Goal: Complete application form: Complete application form

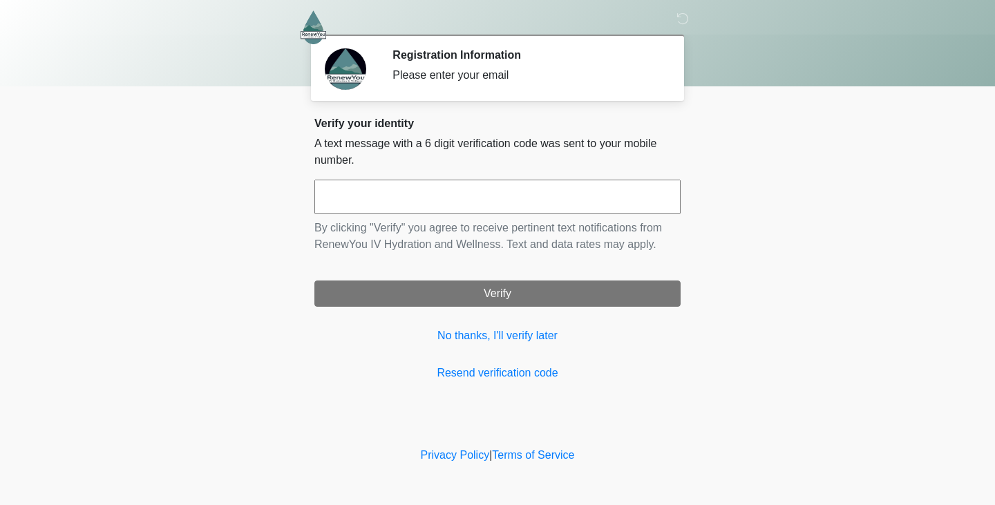
click at [476, 211] on input "text" at bounding box center [497, 197] width 366 height 35
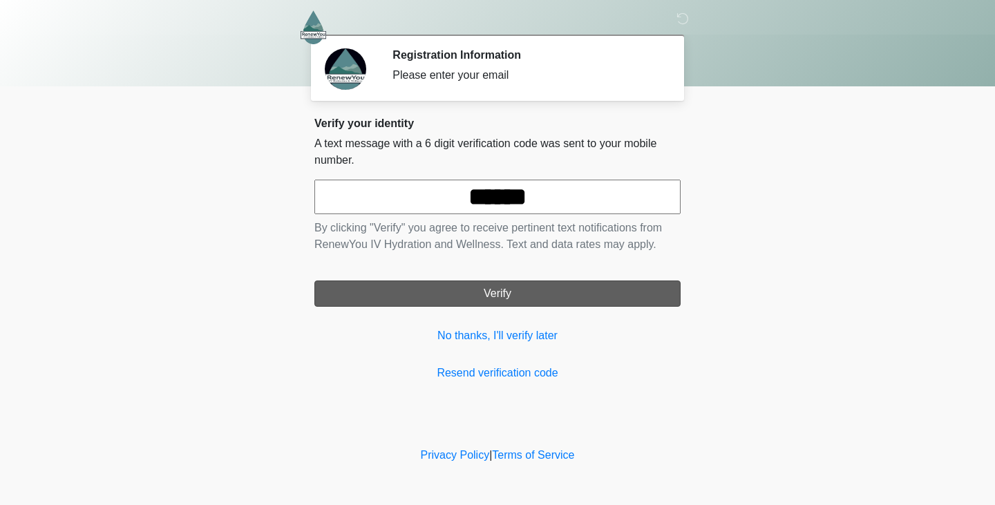
type input "******"
click at [509, 293] on button "Verify" at bounding box center [497, 294] width 366 height 26
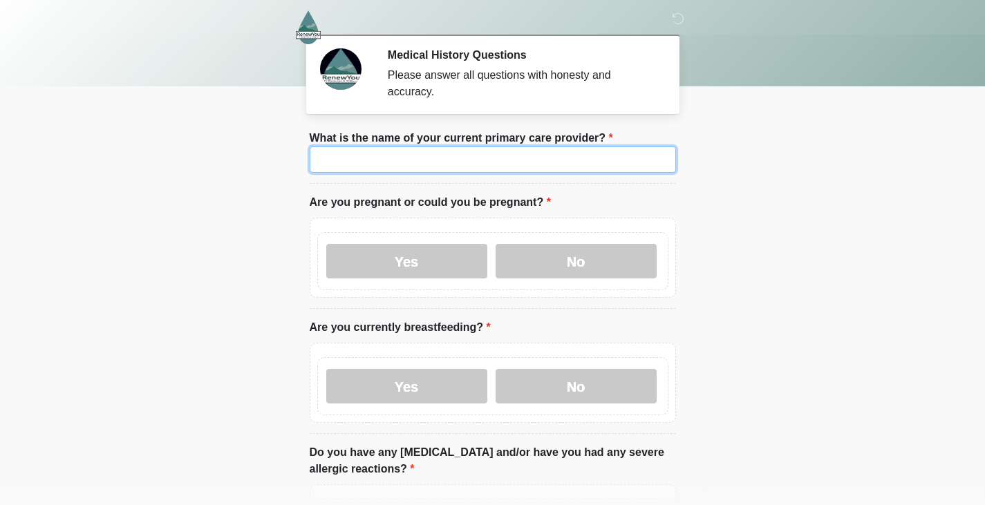
click at [395, 154] on input "What is the name of your current primary care provider?" at bounding box center [493, 160] width 366 height 26
type input "**********"
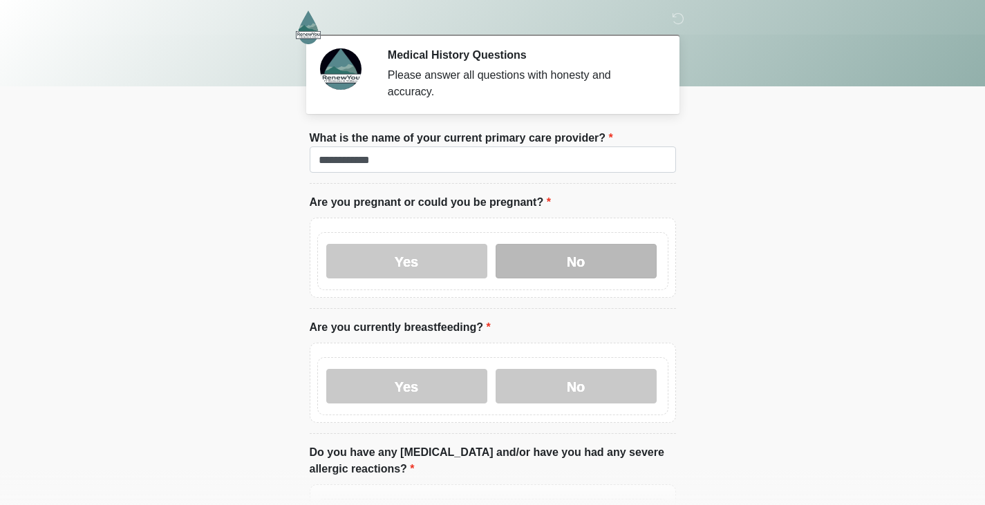
click at [547, 244] on label "No" at bounding box center [576, 261] width 161 height 35
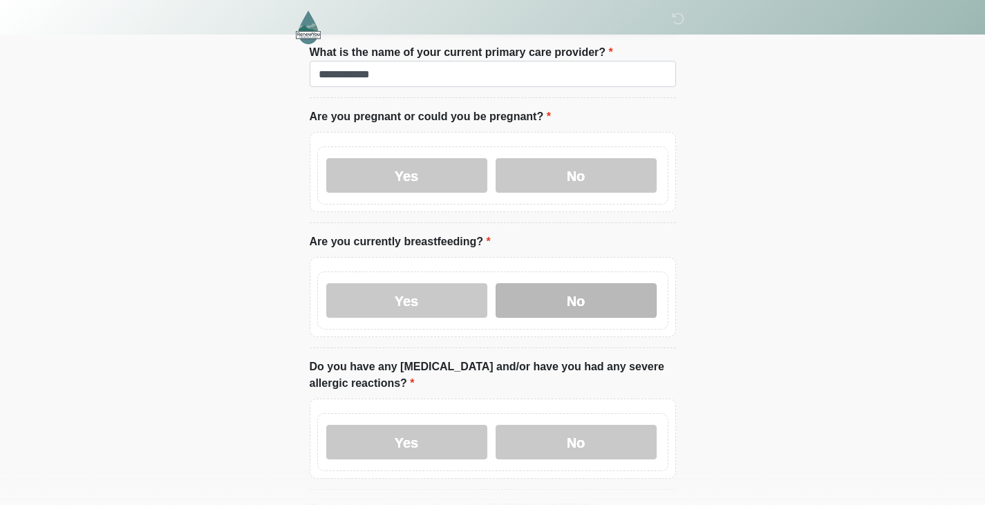
click at [564, 285] on label "No" at bounding box center [576, 300] width 161 height 35
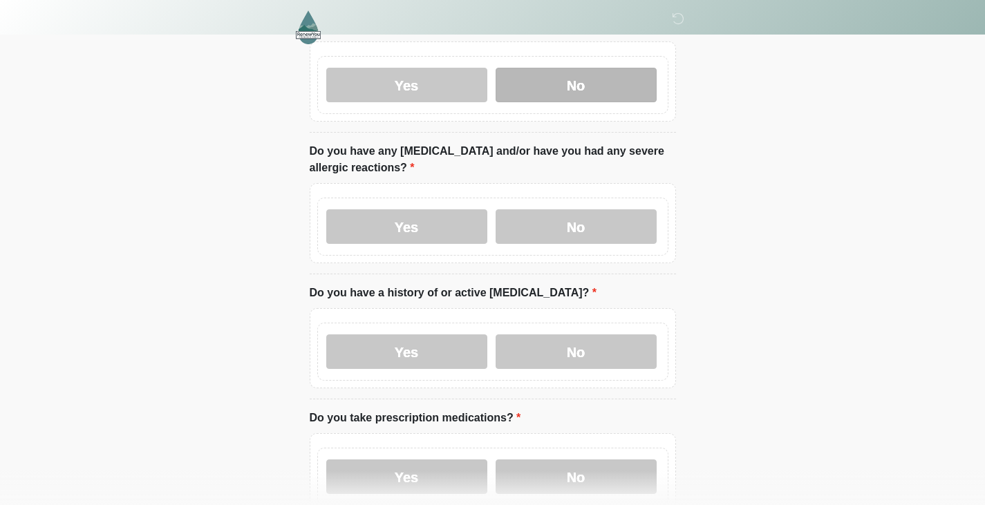
scroll to position [302, 0]
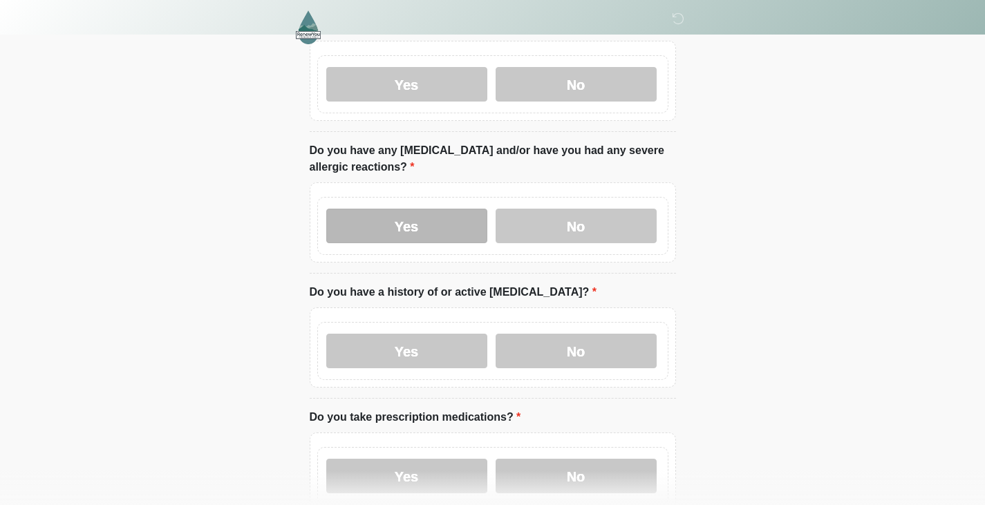
click at [408, 210] on label "Yes" at bounding box center [406, 226] width 161 height 35
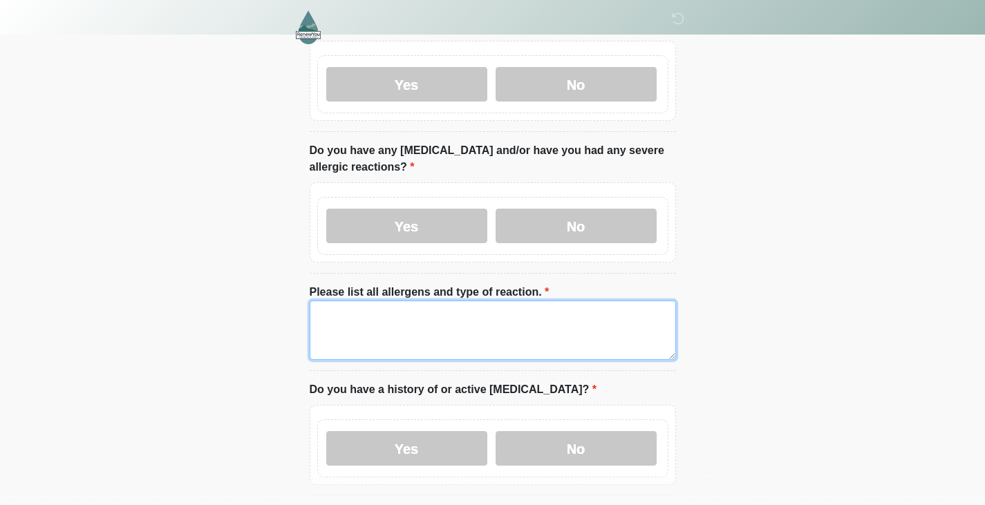
click at [392, 301] on textarea "Please list all allergens and type of reaction." at bounding box center [493, 330] width 366 height 59
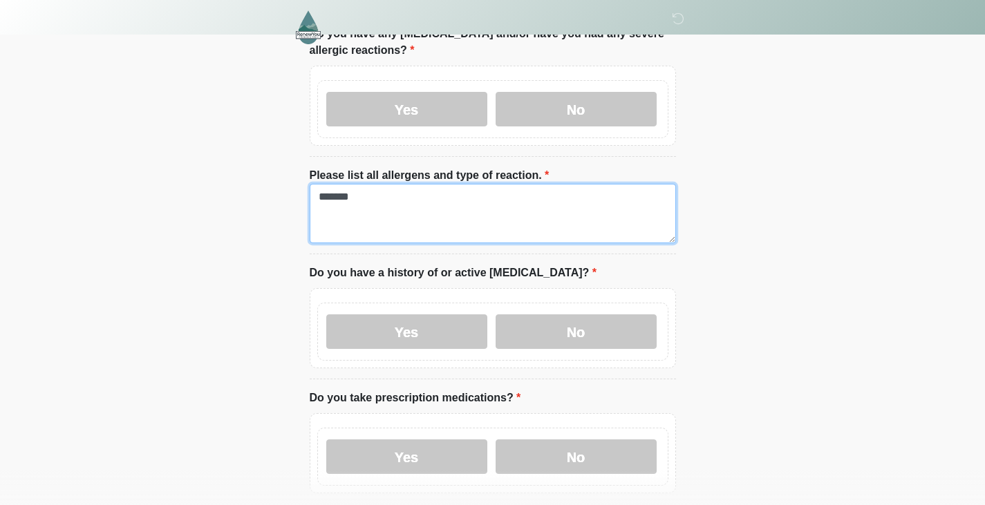
scroll to position [421, 0]
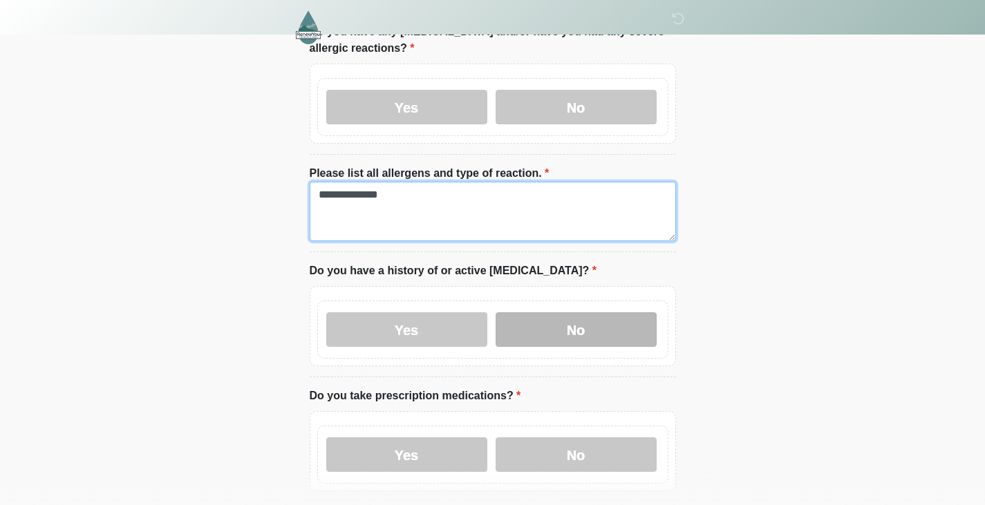
type textarea "**********"
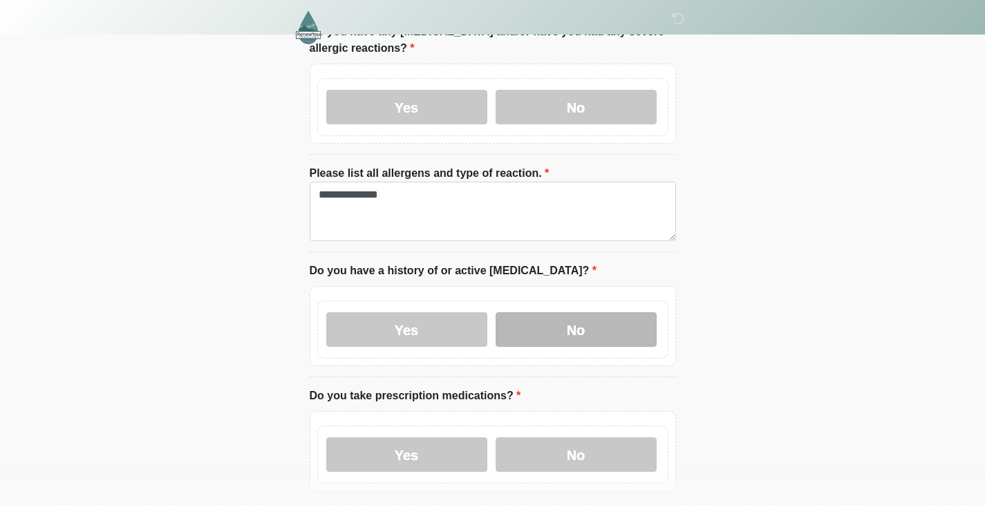
click at [557, 312] on label "No" at bounding box center [576, 329] width 161 height 35
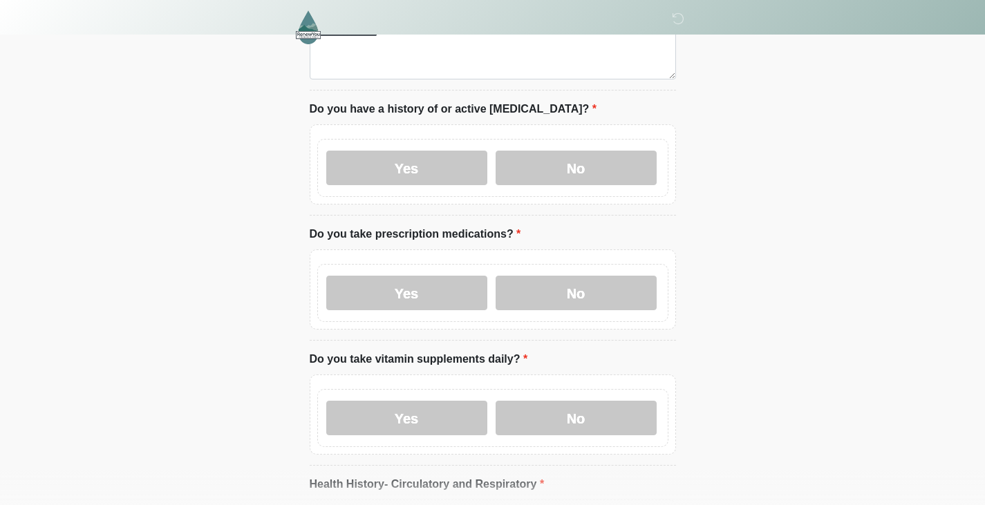
scroll to position [586, 0]
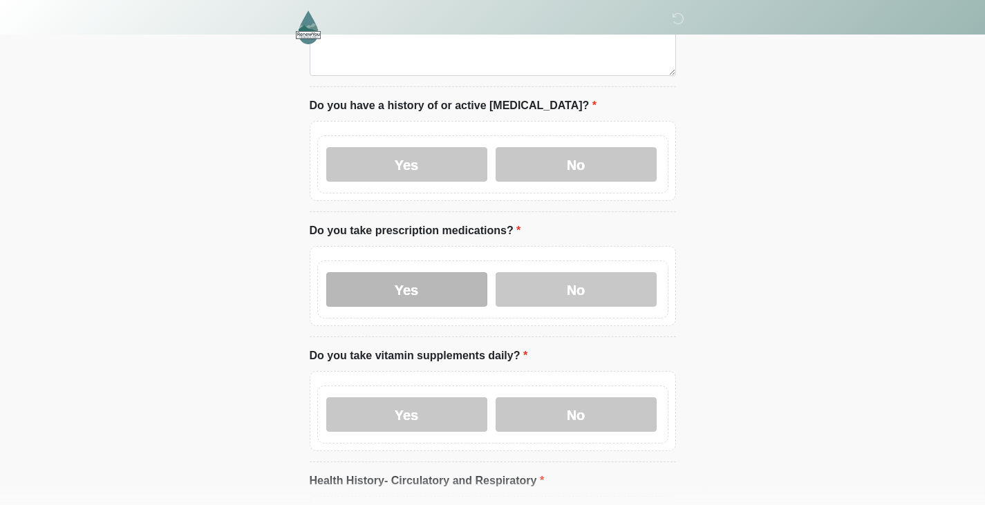
click at [404, 272] on label "Yes" at bounding box center [406, 289] width 161 height 35
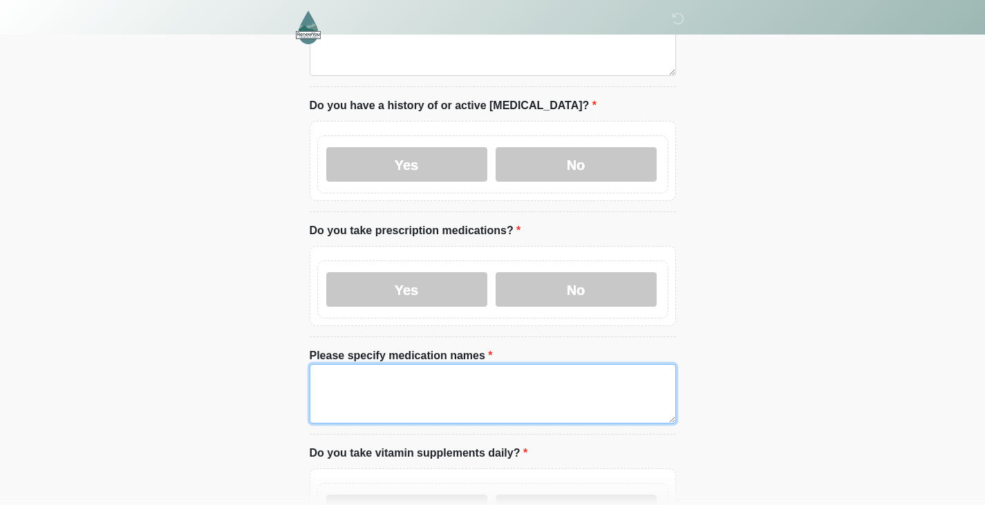
click at [413, 373] on textarea "Please specify medication names" at bounding box center [493, 393] width 366 height 59
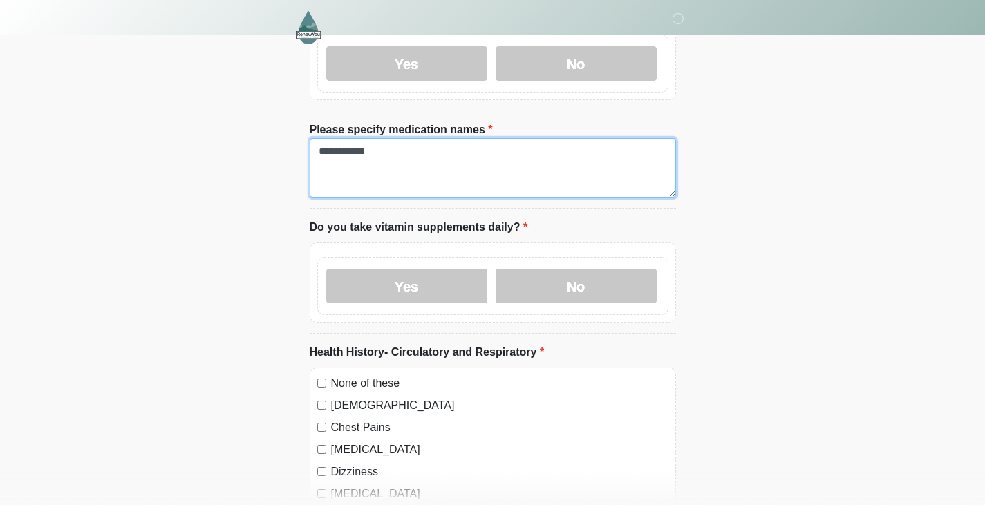
scroll to position [817, 0]
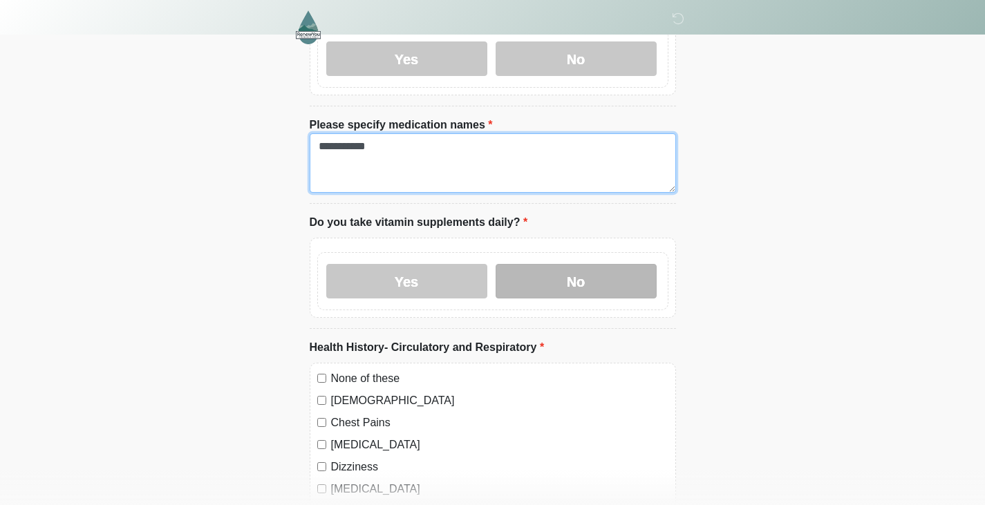
type textarea "**********"
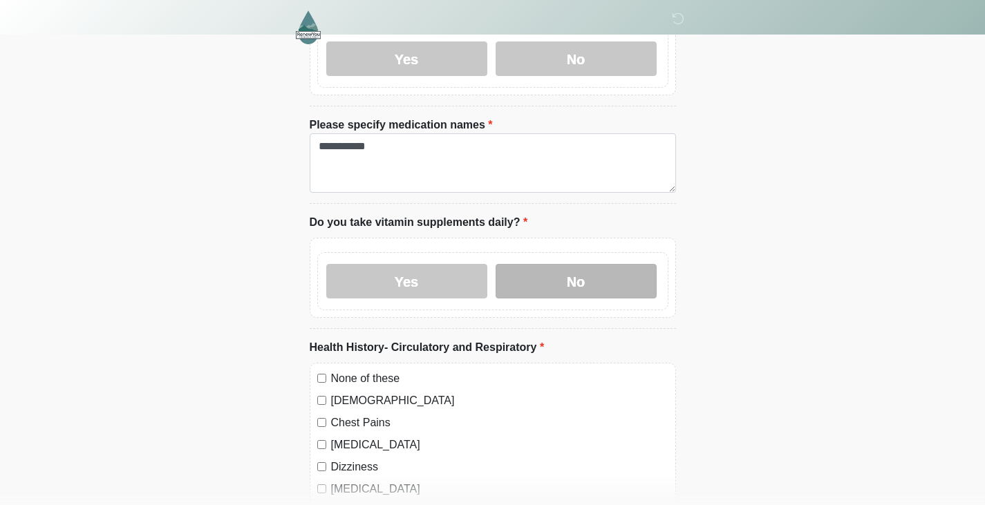
click at [572, 279] on label "No" at bounding box center [576, 281] width 161 height 35
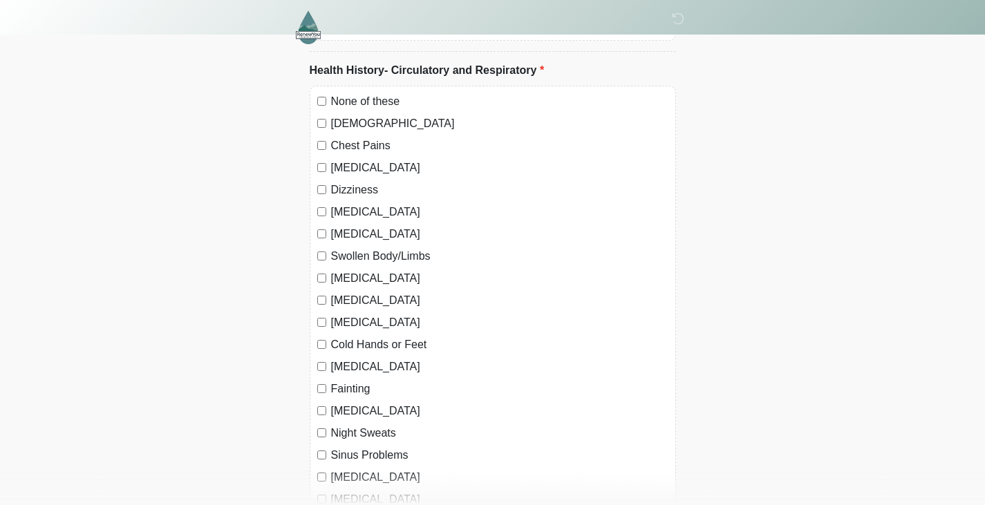
scroll to position [1093, 0]
click at [327, 117] on div "Asthma" at bounding box center [492, 125] width 351 height 17
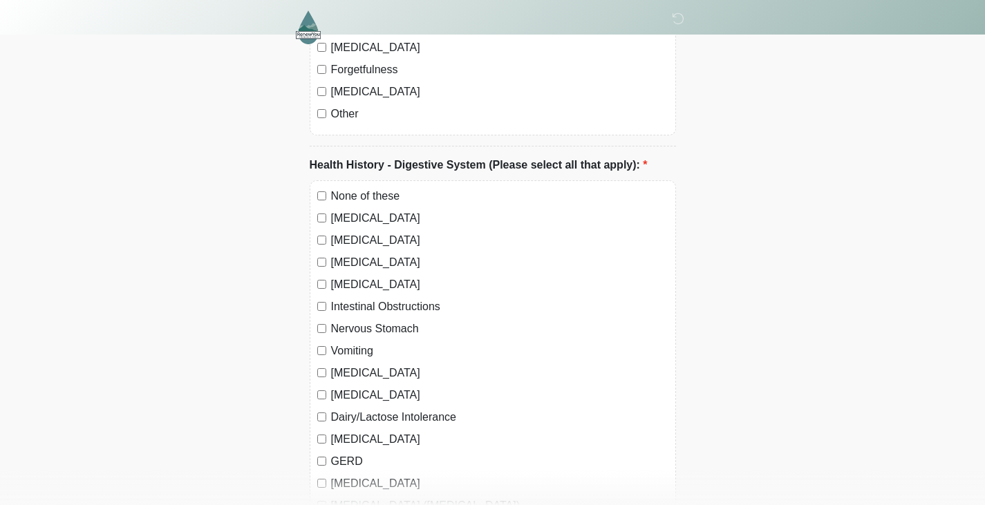
scroll to position [2359, 0]
click at [388, 187] on label "None of these" at bounding box center [499, 195] width 337 height 17
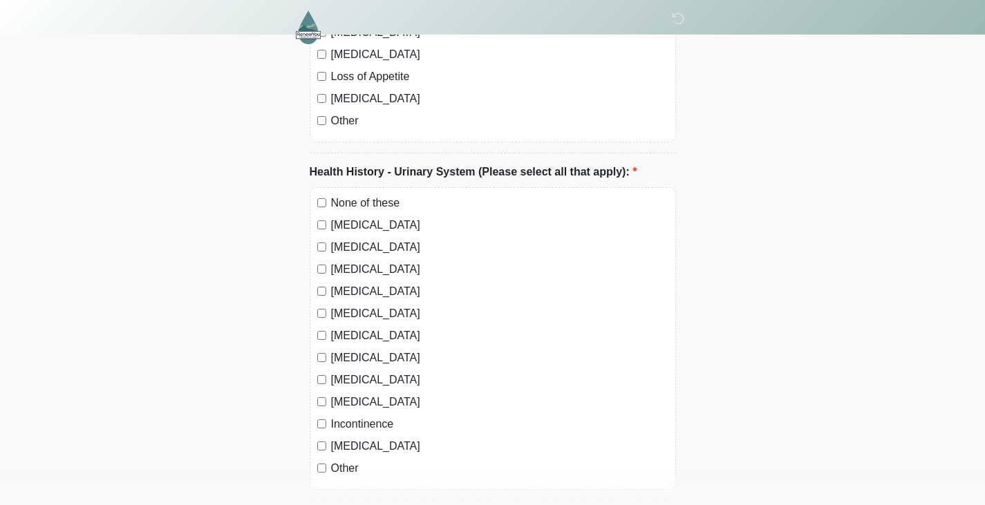
scroll to position [2945, 0]
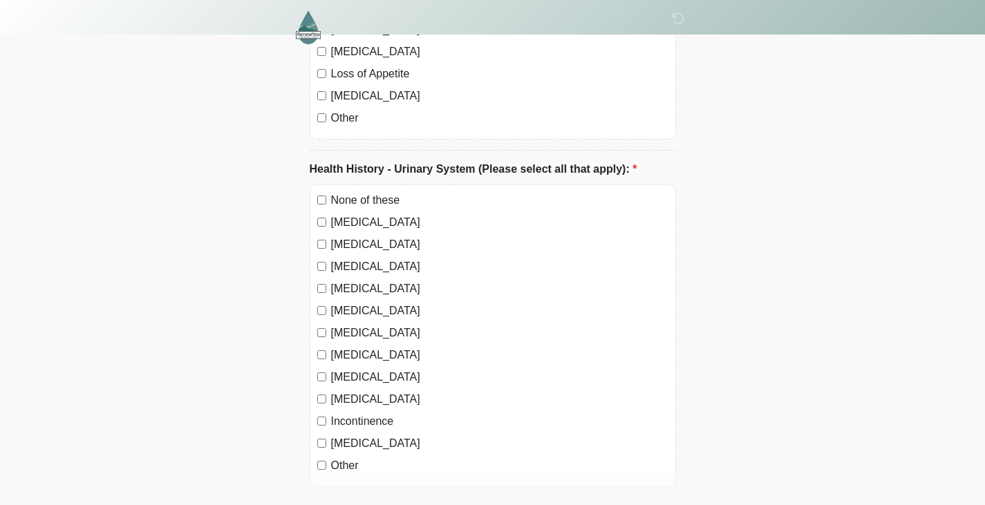
click at [358, 192] on label "None of these" at bounding box center [499, 200] width 337 height 17
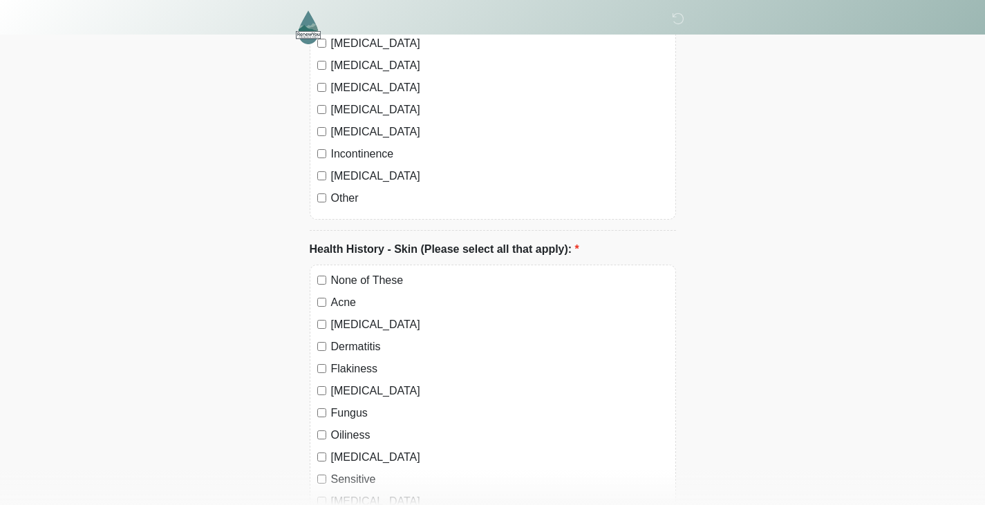
scroll to position [3227, 0]
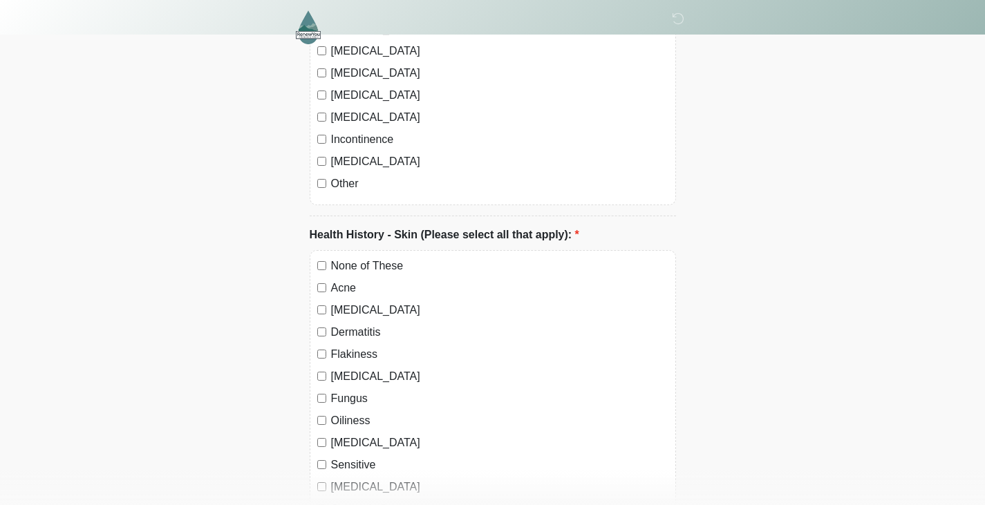
click at [379, 258] on label "None of These" at bounding box center [499, 266] width 337 height 17
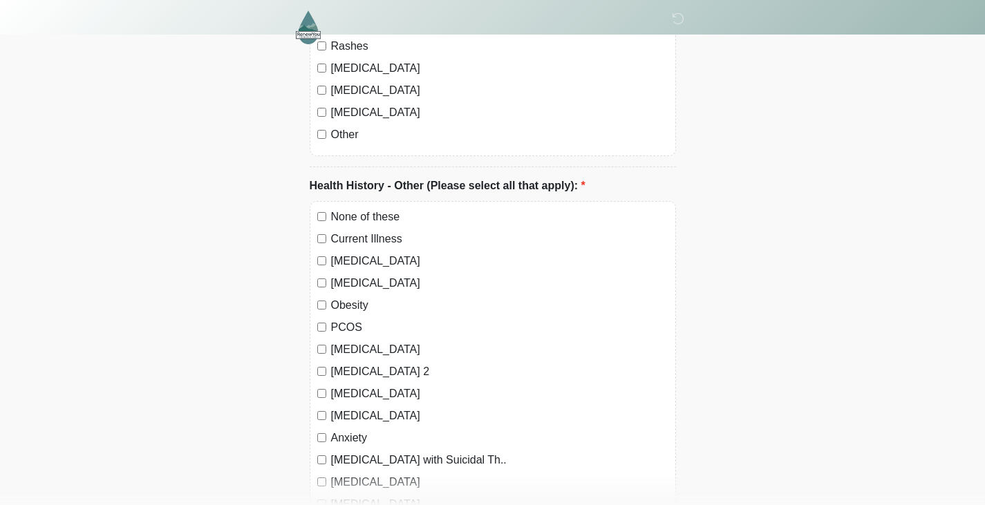
scroll to position [3760, 0]
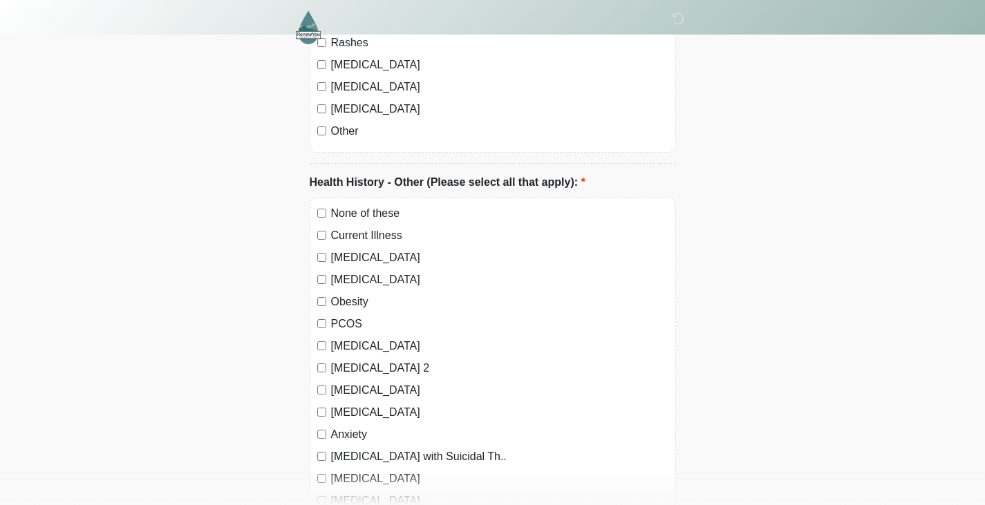
click at [340, 205] on label "None of these" at bounding box center [499, 213] width 337 height 17
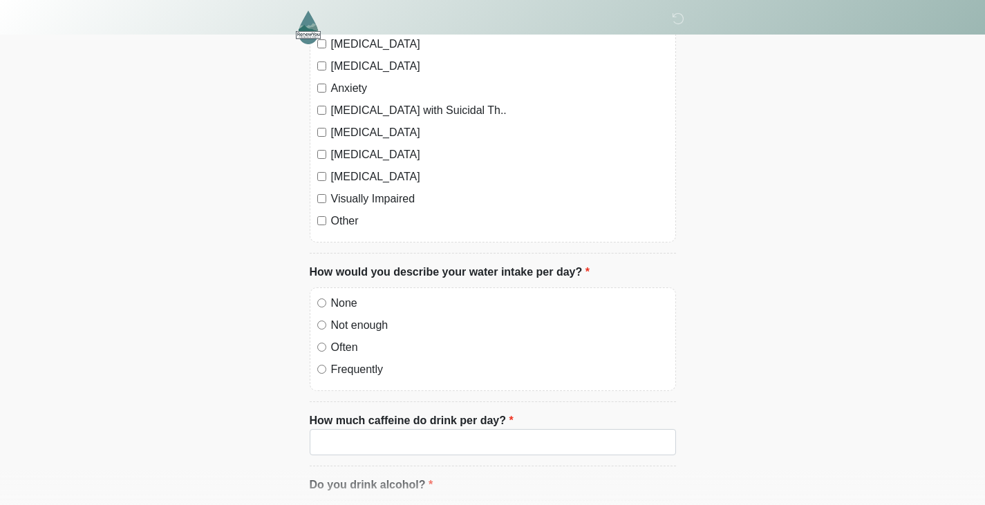
scroll to position [4107, 0]
click at [337, 294] on label "None" at bounding box center [499, 302] width 337 height 17
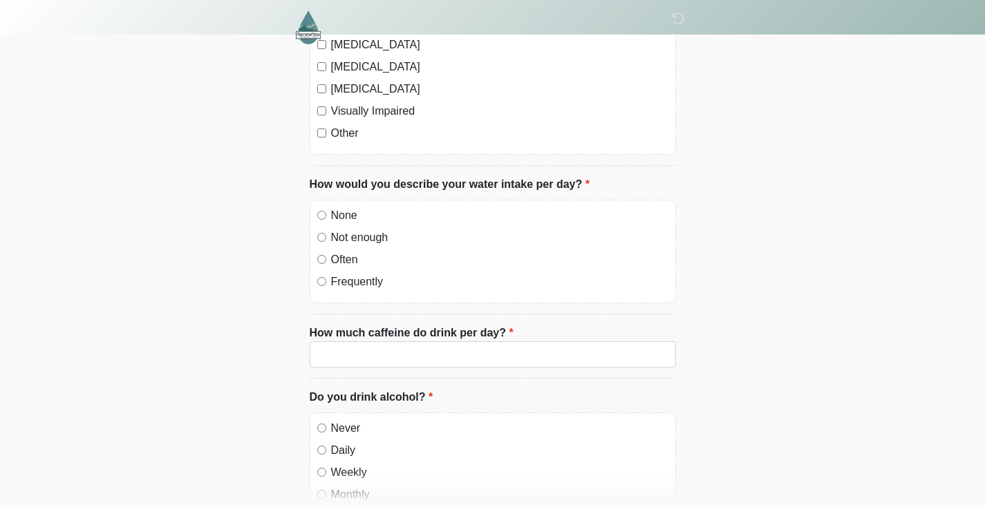
scroll to position [4195, 0]
click at [332, 210] on div "None Not enough Often Frequently" at bounding box center [493, 251] width 366 height 104
click at [329, 229] on div "Not enough" at bounding box center [492, 237] width 351 height 17
click at [391, 349] on li "How much caffeine do drink per day? How much caffeine do drink per day?" at bounding box center [493, 351] width 366 height 54
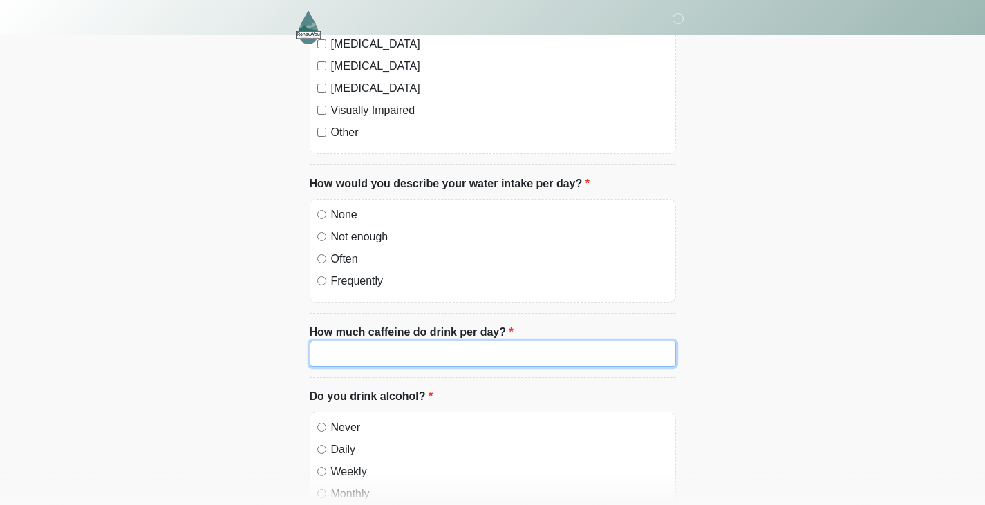
click at [383, 343] on input "How much caffeine do drink per day?" at bounding box center [493, 354] width 366 height 26
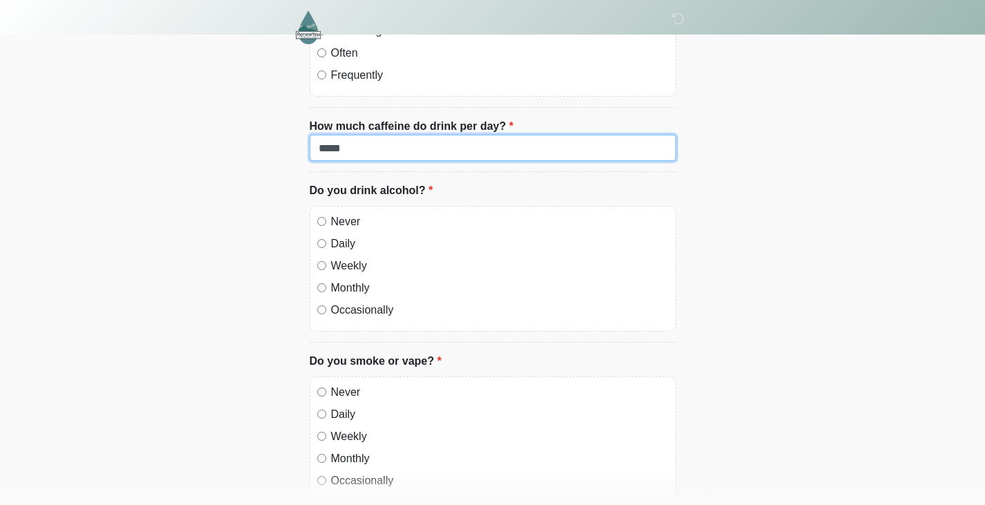
scroll to position [4408, 0]
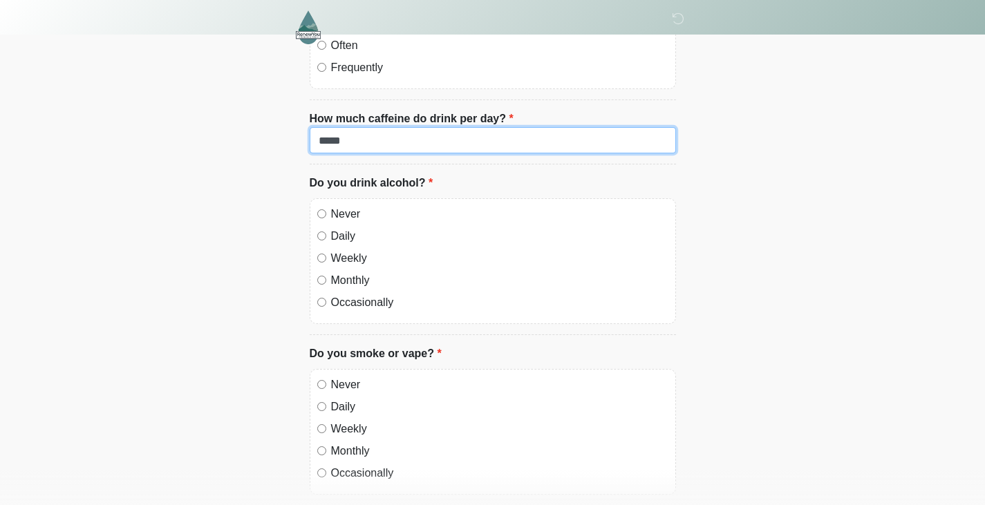
type input "*****"
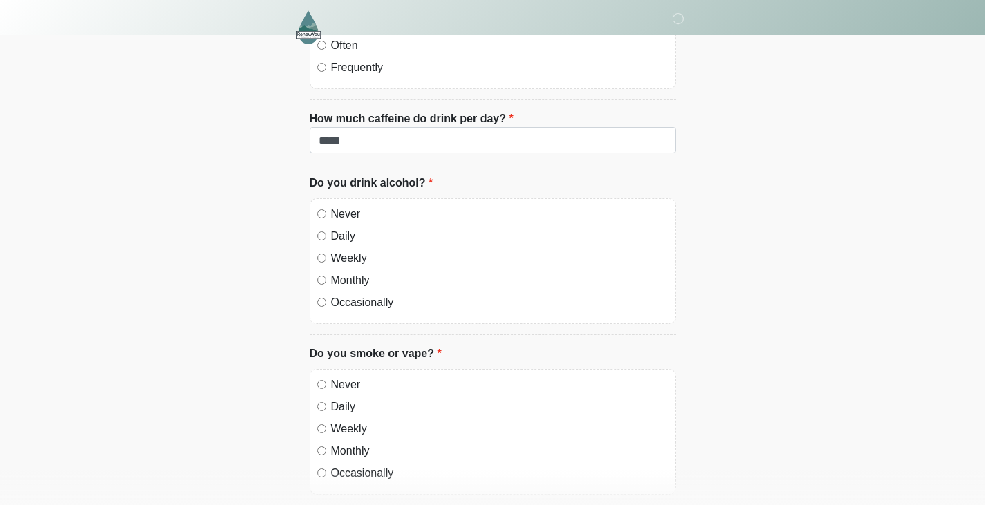
click at [330, 294] on div "Occasionally" at bounding box center [492, 302] width 351 height 17
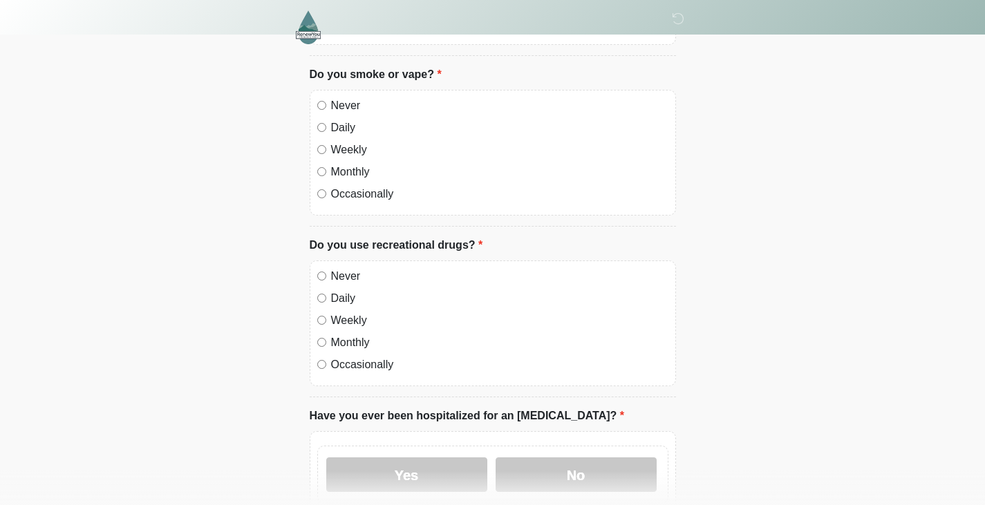
scroll to position [4688, 0]
click at [331, 267] on label "Never" at bounding box center [499, 275] width 337 height 17
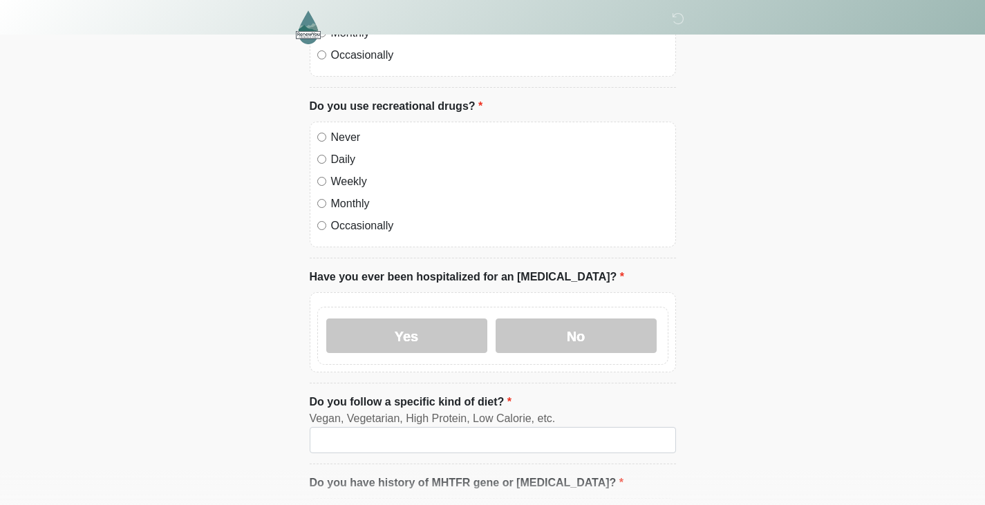
scroll to position [4840, 0]
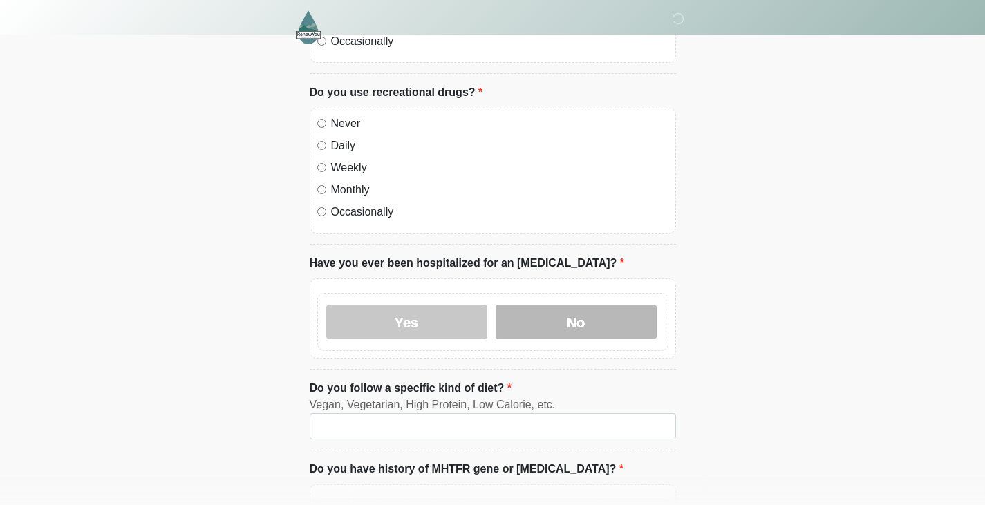
click at [597, 305] on label "No" at bounding box center [576, 322] width 161 height 35
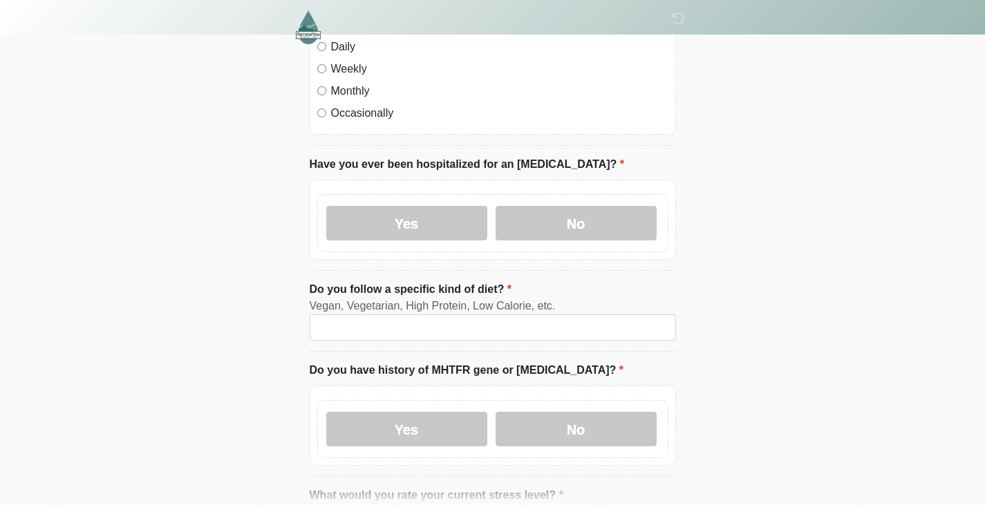
scroll to position [4969, 0]
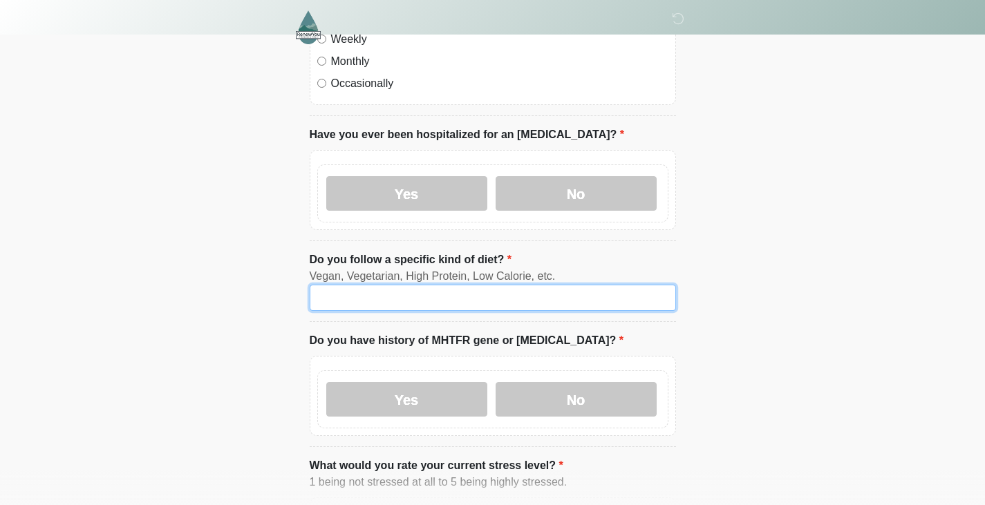
click at [407, 285] on input "Do you follow a specific kind of diet?" at bounding box center [493, 298] width 366 height 26
type input "****"
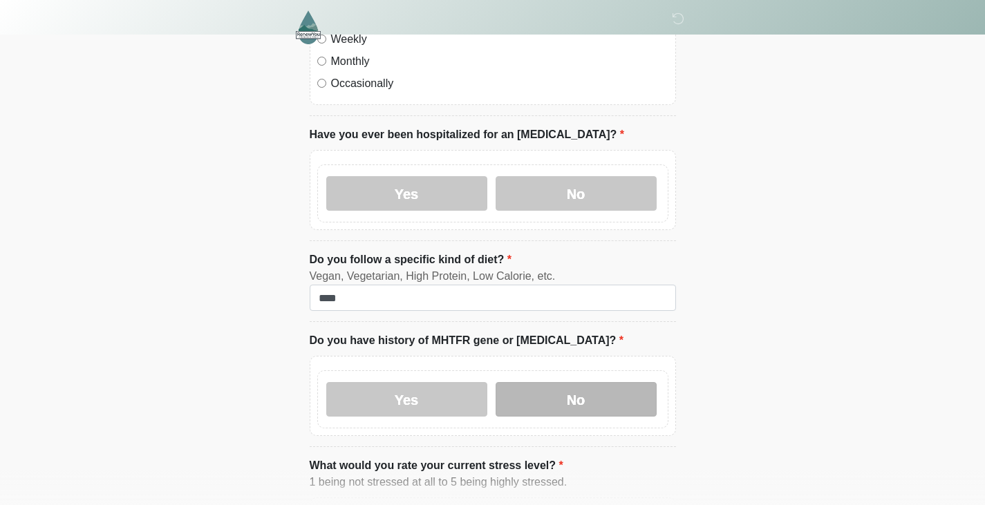
click at [561, 382] on label "No" at bounding box center [576, 399] width 161 height 35
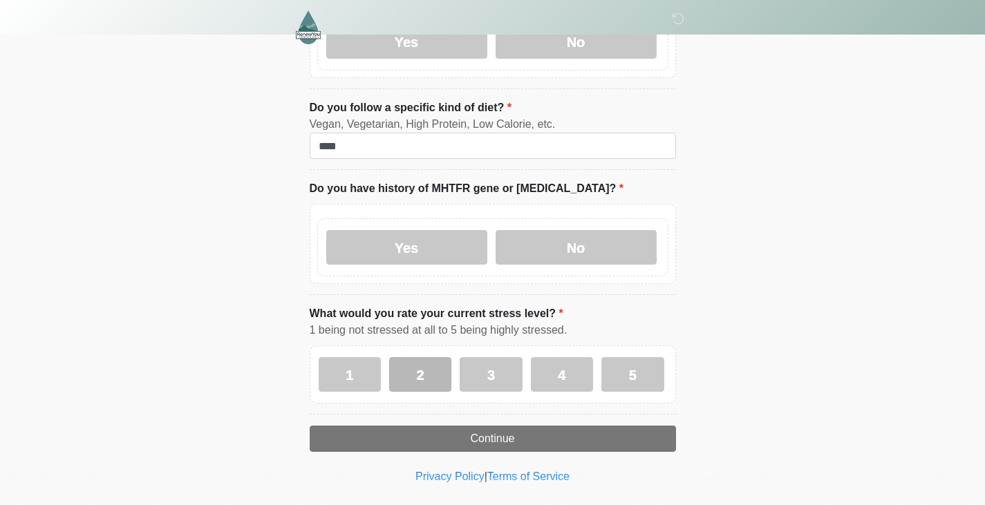
click at [431, 357] on label "2" at bounding box center [420, 374] width 62 height 35
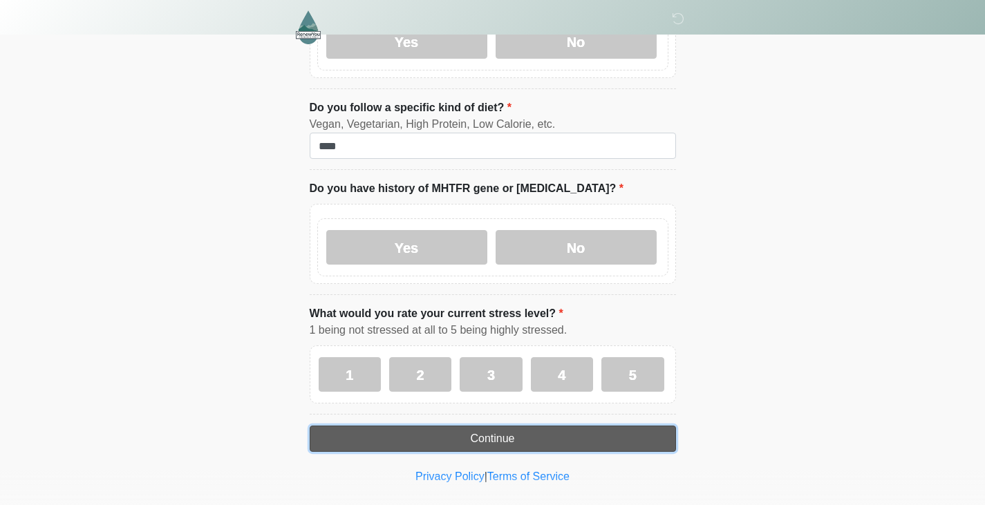
click at [487, 426] on button "Continue" at bounding box center [493, 439] width 366 height 26
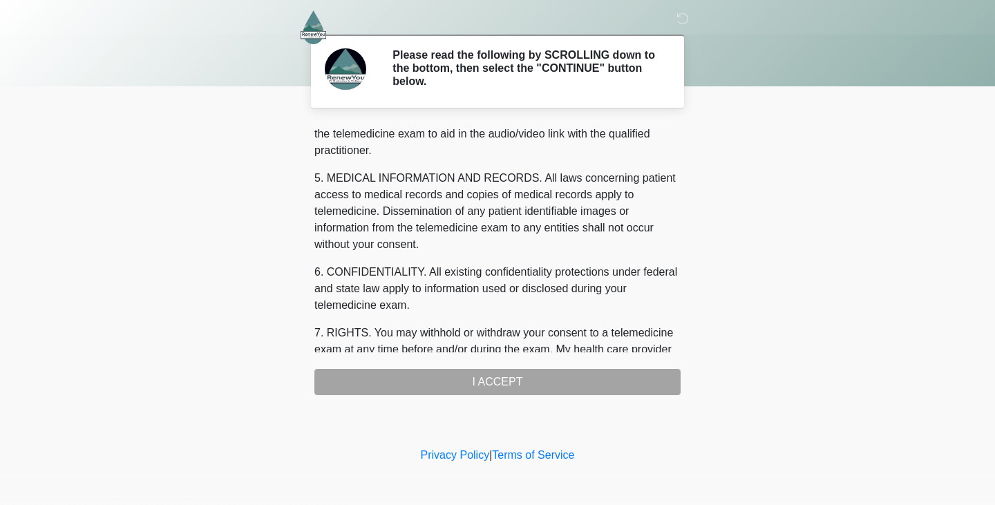
scroll to position [590, 0]
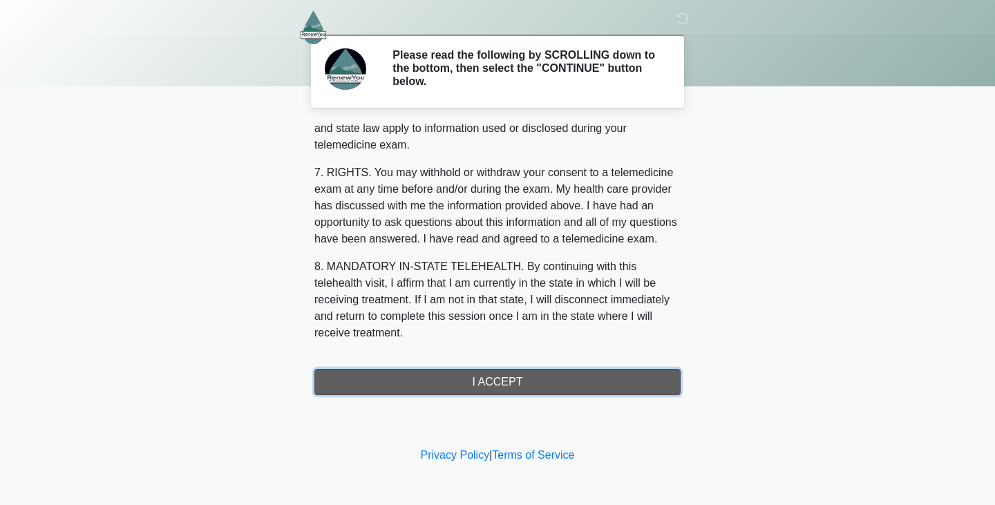
click at [469, 382] on button "I ACCEPT" at bounding box center [497, 382] width 366 height 26
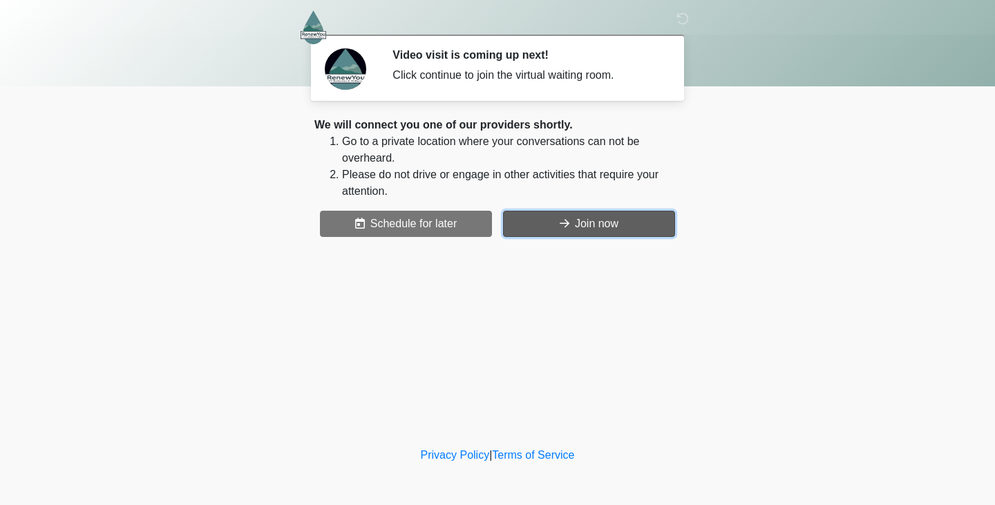
click at [570, 221] on button "Join now" at bounding box center [589, 224] width 172 height 26
